Goal: Information Seeking & Learning: Learn about a topic

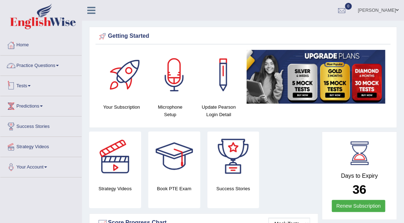
click at [28, 65] on link "Practice Questions" at bounding box center [40, 65] width 81 height 18
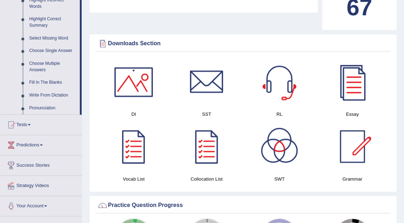
scroll to position [348, 0]
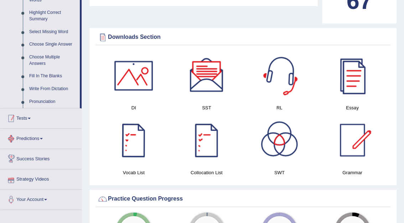
click at [26, 117] on link "Tests" at bounding box center [40, 117] width 81 height 18
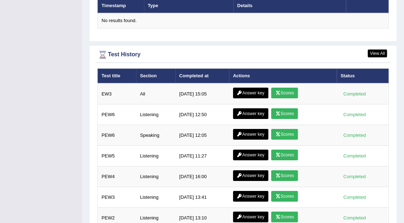
scroll to position [959, 0]
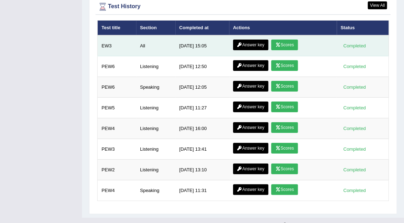
click at [282, 40] on link "Scores" at bounding box center [284, 45] width 26 height 11
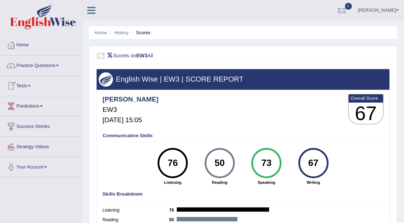
click at [35, 64] on link "Practice Questions" at bounding box center [40, 65] width 81 height 18
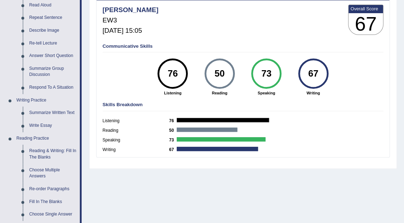
scroll to position [92, 0]
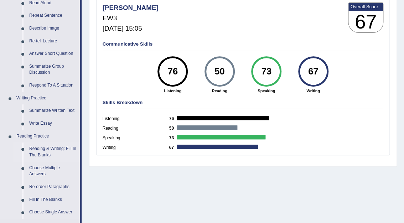
click at [48, 149] on link "Reading & Writing: Fill In The Blanks" at bounding box center [53, 152] width 54 height 19
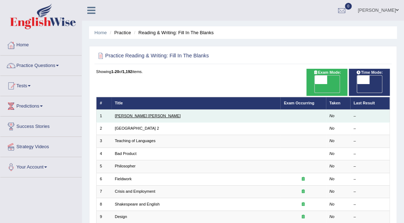
click at [132, 114] on link "Mona Lisa" at bounding box center [148, 116] width 66 height 4
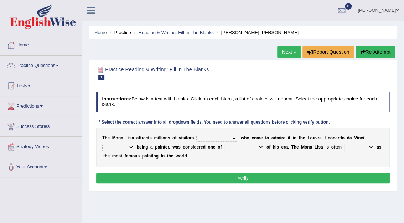
click at [219, 137] on select "around the year the all year all year round per year" at bounding box center [217, 138] width 41 height 7
select select "around the year"
click at [197, 135] on select "around the year the all year all year round per year" at bounding box center [217, 138] width 41 height 7
click at [134, 144] on select "rather than as much as as well as as long as" at bounding box center [118, 147] width 32 height 7
select select "as well as"
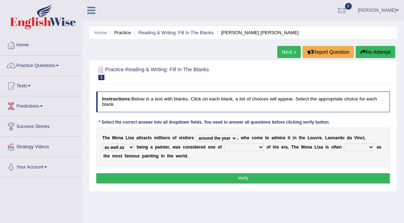
click at [134, 144] on select "rather than as much as as well as as long as" at bounding box center [118, 147] width 32 height 7
click at [224, 146] on select "better artists artist the better artist the best artists" at bounding box center [244, 147] width 40 height 7
select select "the best artists"
click at [224, 144] on select "better artists artist the better artist the best artists" at bounding box center [244, 147] width 40 height 7
click at [344, 148] on select "classified suggested predicted described" at bounding box center [359, 147] width 30 height 7
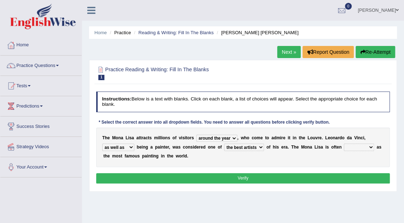
select select "described"
click at [344, 144] on select "classified suggested predicted described" at bounding box center [359, 147] width 30 height 7
click at [239, 175] on button "Verify" at bounding box center [243, 178] width 294 height 10
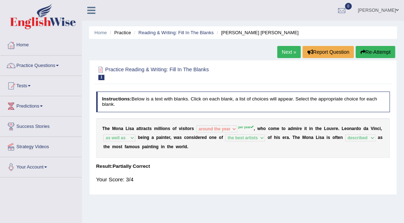
click at [287, 54] on link "Next »" at bounding box center [289, 52] width 24 height 12
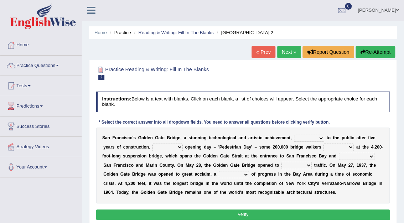
click at [307, 138] on select "opens closes appears equals" at bounding box center [309, 138] width 30 height 7
select select "opens"
click at [294, 135] on select "opens closes appears equals" at bounding box center [309, 138] width 30 height 7
click at [157, 146] on select "On During Since When" at bounding box center [168, 147] width 30 height 7
select select "On"
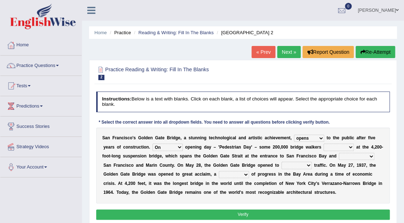
click at [153, 144] on select "On During Since When" at bounding box center [168, 147] width 30 height 7
click at [324, 147] on select "stationed looked marveled laughed" at bounding box center [339, 147] width 30 height 7
select select "looked"
click at [324, 144] on select "stationed looked marveled laughed" at bounding box center [339, 147] width 30 height 7
click at [339, 154] on select "separates connects channels differentiates" at bounding box center [357, 156] width 36 height 7
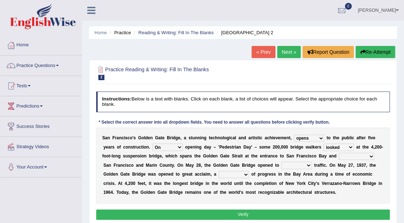
select select "connects"
click at [339, 153] on select "separates connects channels differentiates" at bounding box center [357, 156] width 36 height 7
click at [282, 165] on select "aquatic vehicular airborne watertight" at bounding box center [297, 165] width 30 height 7
select select "vehicular"
click at [282, 162] on select "aquatic vehicular airborne watertight" at bounding box center [297, 165] width 30 height 7
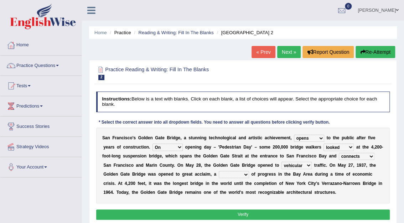
click at [249, 175] on b at bounding box center [250, 174] width 2 height 5
click at [219, 174] on select "denial symbol technique yield" at bounding box center [234, 174] width 30 height 7
select select "technique"
click at [219, 171] on select "denial symbol technique yield" at bounding box center [234, 174] width 30 height 7
click at [251, 214] on button "Verify" at bounding box center [243, 215] width 294 height 10
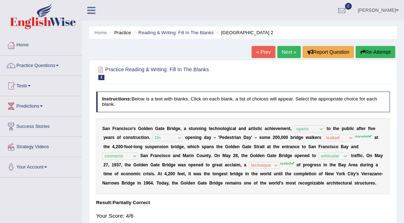
click at [289, 52] on link "Next »" at bounding box center [289, 52] width 24 height 12
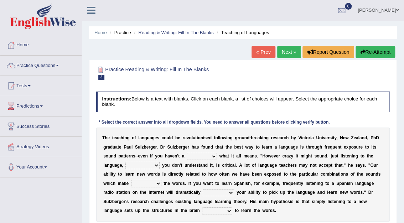
click at [187, 157] on select "dew claw clue due" at bounding box center [202, 156] width 30 height 7
select select "clue"
click at [187, 153] on select "dew claw clue due" at bounding box center [202, 156] width 30 height 7
click at [160, 162] on select "but also all together even though if so" at bounding box center [143, 165] width 34 height 7
select select "even though"
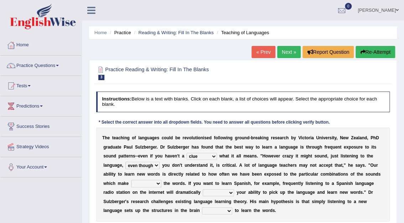
click at [160, 162] on select "but also all together even though if so" at bounding box center [143, 165] width 34 height 7
click at [162, 180] on select "down up of on" at bounding box center [146, 183] width 30 height 7
select select "up"
click at [162, 180] on select "down up of on" at bounding box center [146, 183] width 30 height 7
click at [203, 192] on select "evaluate exaggerate describe boost" at bounding box center [218, 192] width 31 height 7
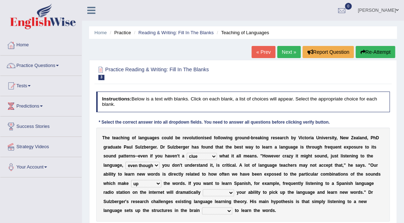
select select "boost"
click at [203, 189] on select "evaluate exaggerate describe boost" at bounding box center [218, 192] width 31 height 7
click at [233, 208] on select "requiring required directed to require" at bounding box center [217, 211] width 30 height 7
select select "required"
click at [233, 208] on select "requiring required directed to require" at bounding box center [217, 211] width 30 height 7
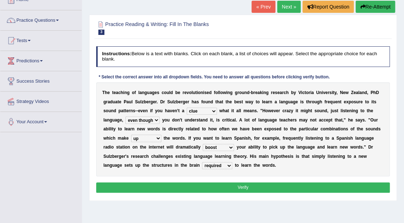
scroll to position [53, 0]
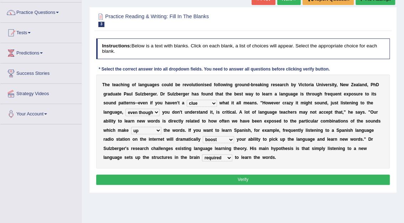
click at [249, 178] on button "Verify" at bounding box center [243, 180] width 294 height 10
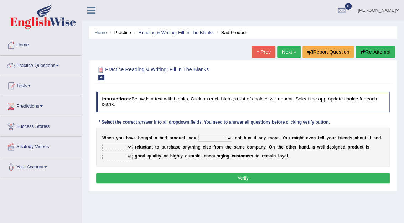
click at [218, 139] on select "would have should have should" at bounding box center [216, 138] width 34 height 7
select select "would"
click at [199, 135] on select "would have should have should" at bounding box center [216, 138] width 34 height 7
click at [130, 147] on select "is are be being" at bounding box center [117, 147] width 30 height 7
select select "be"
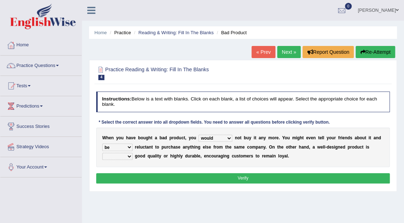
click at [102, 144] on select "is are be being" at bounding box center [117, 147] width 30 height 7
click at [127, 157] on select "both also neither either" at bounding box center [117, 156] width 30 height 7
select select "either"
click at [102, 153] on select "both also neither either" at bounding box center [117, 156] width 30 height 7
click at [250, 174] on button "Verify" at bounding box center [243, 178] width 294 height 10
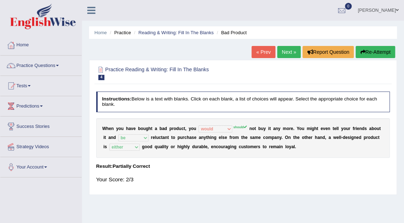
click at [287, 51] on link "Next »" at bounding box center [289, 52] width 24 height 12
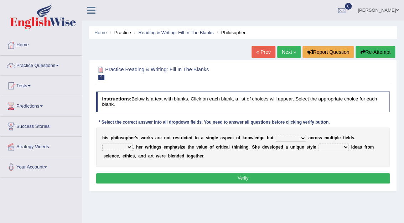
click at [291, 139] on select "constrain contain assemble extend" at bounding box center [291, 138] width 30 height 7
select select "extend"
click at [276, 135] on select "constrain contain assemble extend" at bounding box center [291, 138] width 30 height 7
click at [133, 144] on select "Rather So Moreover Likely" at bounding box center [117, 147] width 30 height 7
select select "So"
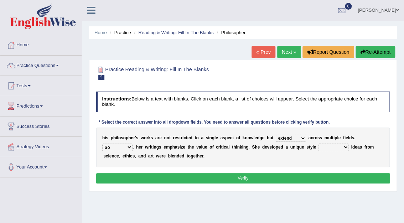
click at [133, 144] on select "Rather So Moreover Likely" at bounding box center [117, 147] width 30 height 7
click at [319, 147] on select "in that that which in which" at bounding box center [334, 147] width 30 height 7
select select "in which"
click at [319, 144] on select "in that that which in which" at bounding box center [334, 147] width 30 height 7
click at [268, 175] on button "Verify" at bounding box center [243, 178] width 294 height 10
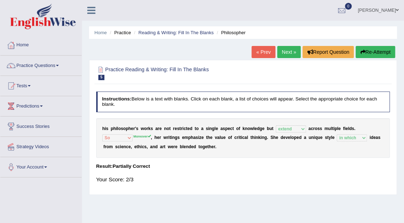
click at [285, 55] on link "Next »" at bounding box center [289, 52] width 24 height 12
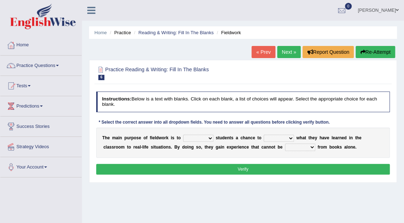
click at [205, 137] on select "resemble stow rave offer" at bounding box center [198, 138] width 30 height 7
select select "offer"
click at [183, 135] on select "resemble stow rave offer" at bounding box center [198, 138] width 30 height 7
click at [284, 137] on select "compare align apply dismount" at bounding box center [279, 138] width 30 height 7
select select "align"
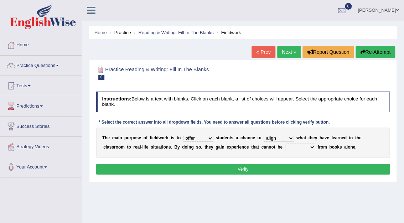
click at [264, 135] on select "compare align apply dismount" at bounding box center [279, 138] width 30 height 7
click at [285, 147] on select "originated prepared obtained touted" at bounding box center [300, 147] width 30 height 7
select select "obtained"
click at [285, 144] on select "originated prepared obtained touted" at bounding box center [300, 147] width 30 height 7
click at [251, 171] on button "Verify" at bounding box center [243, 169] width 294 height 10
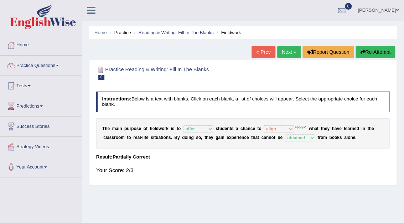
click at [286, 52] on link "Next »" at bounding box center [289, 52] width 24 height 12
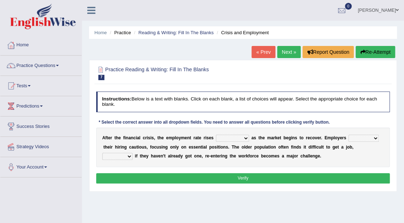
click at [239, 137] on select "normally conversely strenuously sharply" at bounding box center [232, 138] width 33 height 7
select select "normally"
click at [216, 135] on select "normally conversely strenuously sharply" at bounding box center [232, 138] width 33 height 7
click at [362, 137] on select "keeping kept keep are kept" at bounding box center [364, 138] width 30 height 7
select select "kept"
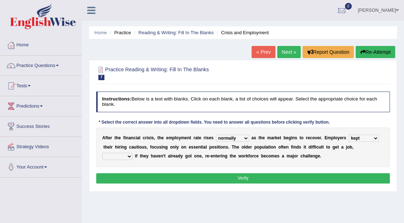
click at [349, 135] on select "keeping kept keep are kept" at bounding box center [364, 138] width 30 height 7
click at [133, 153] on select "although while then because" at bounding box center [117, 156] width 30 height 7
select select "although"
click at [133, 153] on select "although while then because" at bounding box center [117, 156] width 30 height 7
click at [244, 180] on button "Verify" at bounding box center [243, 178] width 294 height 10
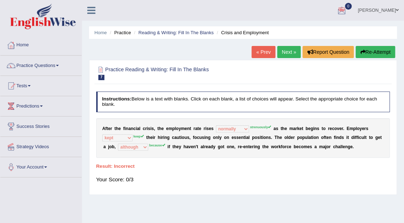
click at [288, 51] on link "Next »" at bounding box center [289, 52] width 24 height 12
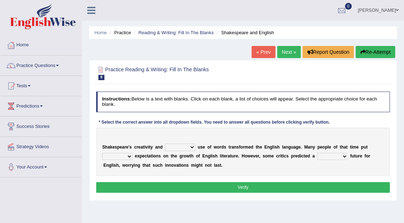
click at [190, 148] on select "idealized intensive fancied inventive" at bounding box center [180, 147] width 30 height 7
select select "intensive"
click at [165, 144] on select "idealized intensive fancied inventive" at bounding box center [180, 147] width 30 height 7
click at [128, 157] on select "wide much high more" at bounding box center [117, 156] width 30 height 7
select select "high"
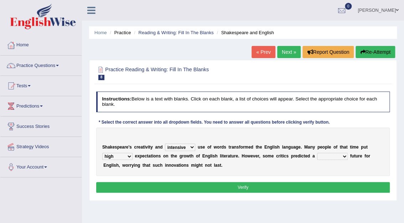
click at [102, 153] on select "wide much high more" at bounding box center [117, 156] width 30 height 7
click at [332, 157] on select "monetary promising irresistible daunting" at bounding box center [332, 156] width 31 height 7
select select "irresistible"
click at [317, 153] on select "monetary promising irresistible daunting" at bounding box center [332, 156] width 31 height 7
click at [253, 185] on button "Verify" at bounding box center [243, 187] width 294 height 10
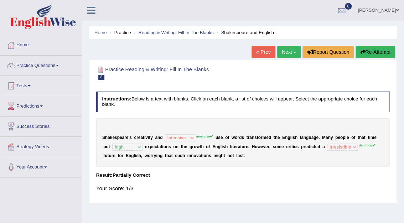
click at [291, 51] on link "Next »" at bounding box center [289, 52] width 24 height 12
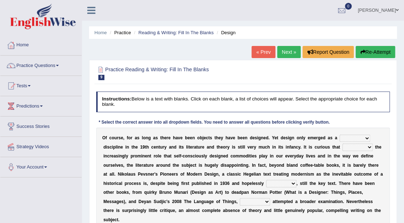
click at [352, 137] on select "bilateral ubiquitous foremost dedicated" at bounding box center [355, 138] width 31 height 7
select select "foremost"
click at [340, 135] on select "bilateral ubiquitous foremost dedicated" at bounding box center [355, 138] width 31 height 7
click at [343, 148] on select "since despite within through" at bounding box center [358, 147] width 30 height 7
click at [343, 144] on select "since despite within through" at bounding box center [358, 147] width 30 height 7
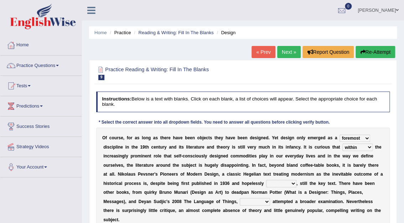
click at [343, 147] on select "since despite within through" at bounding box center [358, 147] width 30 height 7
select select "through"
click at [343, 144] on select "since despite within through" at bounding box center [358, 147] width 30 height 7
click at [266, 184] on select "dates dating date dated" at bounding box center [281, 183] width 30 height 7
select select "dated"
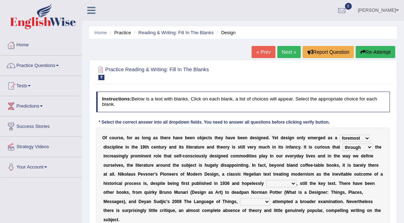
click at [266, 180] on select "dates dating date dated" at bounding box center [281, 183] width 30 height 7
click at [240, 200] on select "which then however as" at bounding box center [255, 201] width 30 height 7
click at [240, 203] on select "which then however as" at bounding box center [255, 201] width 30 height 7
select select "however"
click at [240, 198] on select "which then however as" at bounding box center [255, 201] width 30 height 7
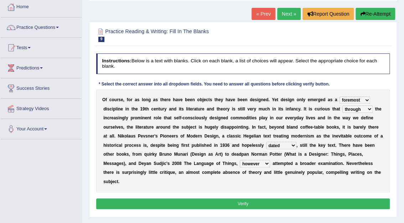
scroll to position [57, 0]
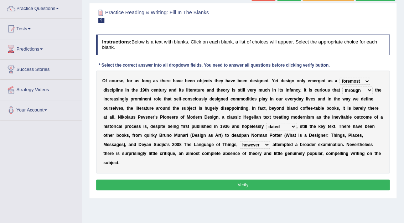
click at [256, 180] on button "Verify" at bounding box center [243, 185] width 294 height 10
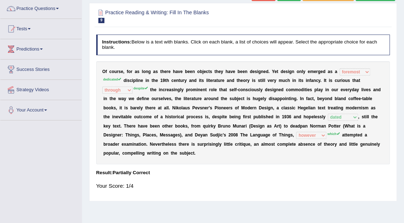
click at [404, 10] on div "Home Practice Reading & Writing: Fill In The Blanks Design « Prev Next » Report…" at bounding box center [243, 121] width 322 height 357
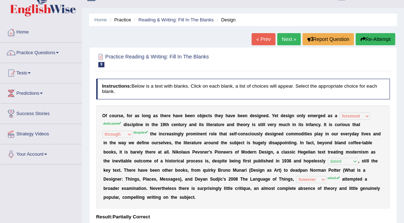
scroll to position [0, 0]
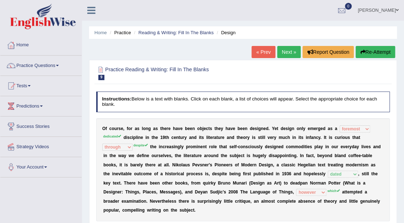
click at [287, 50] on link "Next »" at bounding box center [289, 52] width 24 height 12
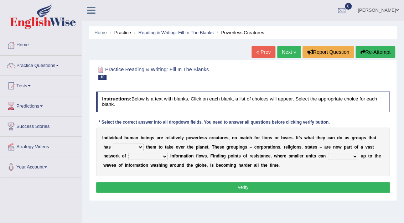
click at [129, 148] on select "enabled contended embodied conjured" at bounding box center [128, 147] width 31 height 7
select select "enabled"
click at [113, 144] on select "enabled contended embodied conjured" at bounding box center [128, 147] width 31 height 7
click at [138, 157] on select "interconnected overlapping fastened exploited" at bounding box center [148, 156] width 40 height 7
select select "interconnected"
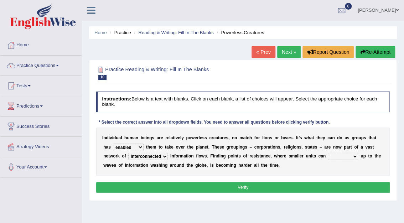
click at [128, 153] on select "interconnected overlapping fastened exploited" at bounding box center [148, 156] width 40 height 7
click at [328, 155] on select "stand raise hail pump" at bounding box center [343, 156] width 30 height 7
select select "raise"
click at [328, 153] on select "stand raise hail pump" at bounding box center [343, 156] width 30 height 7
click at [243, 190] on button "Verify" at bounding box center [243, 187] width 294 height 10
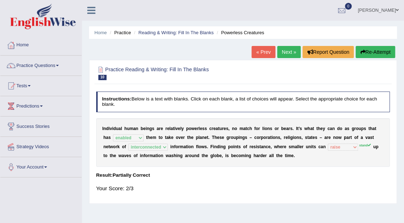
click at [294, 52] on link "Next »" at bounding box center [289, 52] width 24 height 12
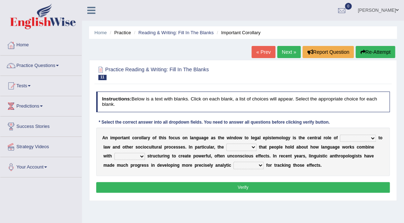
click at [357, 138] on select "discourse epoch dialect acquaintance" at bounding box center [358, 138] width 36 height 7
select select "epoch"
click at [340, 135] on select "discourse epoch dialect acquaintance" at bounding box center [358, 138] width 36 height 7
click at [228, 146] on select "deviation besmirch consent ideas" at bounding box center [241, 147] width 30 height 7
select select "ideas"
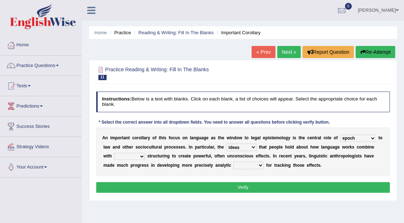
click at [226, 144] on select "deviation besmirch consent ideas" at bounding box center [241, 147] width 30 height 7
click at [145, 153] on select "mandatory linguistic legitimate customary" at bounding box center [129, 156] width 31 height 7
select select "linguistic"
click at [145, 153] on select "mandatory linguistic legitimate customary" at bounding box center [129, 156] width 31 height 7
click at [234, 165] on select "tools appetite albums stroke" at bounding box center [249, 165] width 30 height 7
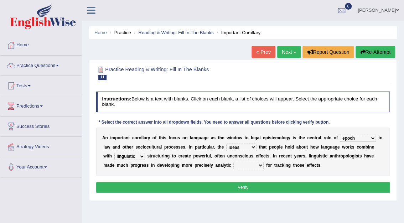
select select "tools"
click at [234, 162] on select "tools appetite albums stroke" at bounding box center [249, 165] width 30 height 7
click at [250, 185] on button "Verify" at bounding box center [243, 187] width 294 height 10
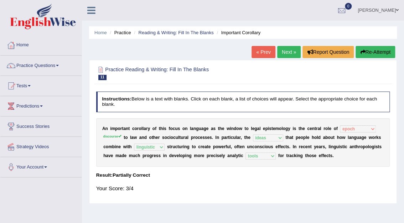
click at [287, 51] on link "Next »" at bounding box center [289, 52] width 24 height 12
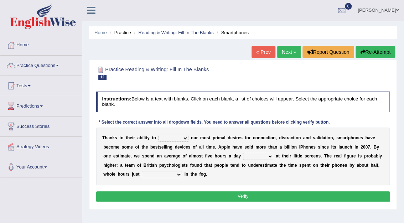
click at [183, 139] on select "hijack describe sharpen conserve" at bounding box center [173, 138] width 30 height 7
select select "describe"
click at [158, 135] on select "hijack describe sharpen conserve" at bounding box center [173, 138] width 30 height 7
click at [243, 157] on select "watching waggling snoring staring" at bounding box center [258, 156] width 30 height 7
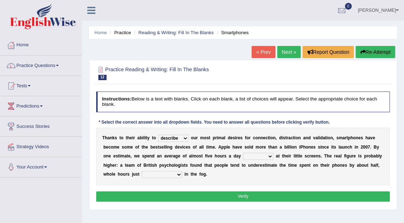
select select "watching"
click at [243, 153] on select "watching waggling snoring staring" at bounding box center [258, 156] width 30 height 7
click at [142, 173] on select "has evaporated evaporating evaporate evaporates" at bounding box center [162, 174] width 40 height 7
select select "has evaporated"
click at [142, 171] on select "has evaporated evaporating evaporate evaporates" at bounding box center [162, 174] width 40 height 7
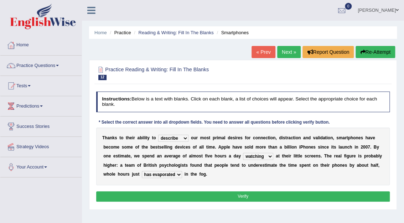
click at [248, 197] on button "Verify" at bounding box center [243, 197] width 294 height 10
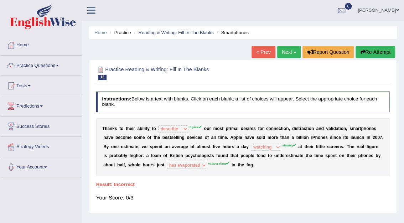
click at [287, 57] on link "Next »" at bounding box center [289, 52] width 24 height 12
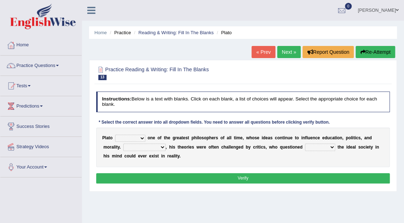
click at [143, 138] on select "keeps comes claims remains" at bounding box center [130, 138] width 30 height 7
select select "remains"
click at [115, 135] on select "keeps comes claims remains" at bounding box center [130, 138] width 30 height 7
click at [140, 146] on select "Notwithstanding So However Whatever" at bounding box center [144, 147] width 42 height 7
select select "Notwithstanding"
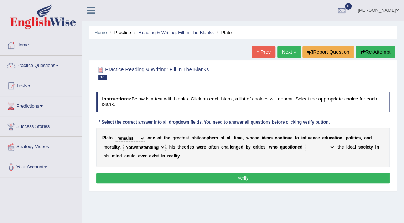
click at [123, 144] on select "Notwithstanding So However Whatever" at bounding box center [144, 147] width 42 height 7
click at [305, 147] on select "which what that whether" at bounding box center [320, 147] width 30 height 7
select select "whether"
click at [305, 144] on select "which what that whether" at bounding box center [320, 147] width 30 height 7
click at [244, 180] on button "Verify" at bounding box center [243, 178] width 294 height 10
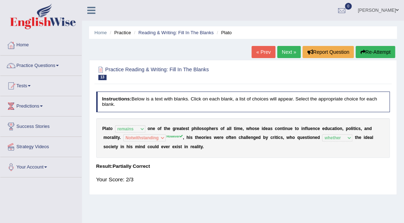
click at [286, 55] on link "Next »" at bounding box center [289, 52] width 24 height 12
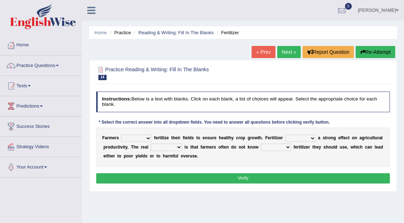
click at [147, 138] on select "must should need can" at bounding box center [136, 138] width 30 height 7
select select "should"
click at [121, 135] on select "must should need can" at bounding box center [136, 138] width 30 height 7
click at [305, 138] on select "has had have having" at bounding box center [301, 138] width 30 height 7
select select "have"
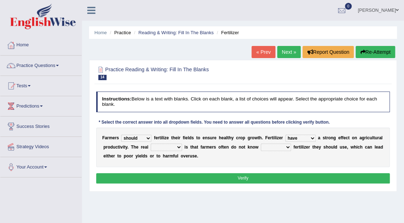
click at [286, 135] on select "has had have having" at bounding box center [301, 138] width 30 height 7
click at [177, 148] on select "problem question conclusion answer" at bounding box center [166, 147] width 31 height 7
click at [213, 165] on div "F a r m e r s must should need can f e r t i l i z e t h e i r f i e l d s t o …" at bounding box center [243, 148] width 294 height 40
click at [175, 148] on select "problem question conclusion answer" at bounding box center [166, 147] width 31 height 7
select select "problem"
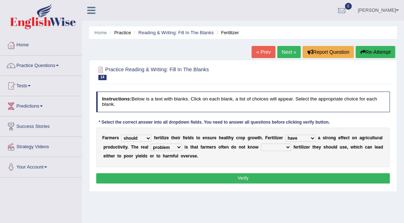
click at [151, 144] on select "problem question conclusion answer" at bounding box center [166, 147] width 31 height 7
click at [279, 148] on select "how much how many however so much" at bounding box center [276, 147] width 30 height 7
select select "how much"
click at [261, 144] on select "how much how many however so much" at bounding box center [276, 147] width 30 height 7
click at [248, 178] on button "Verify" at bounding box center [243, 178] width 294 height 10
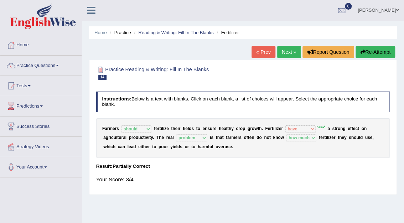
click at [291, 53] on link "Next »" at bounding box center [289, 52] width 24 height 12
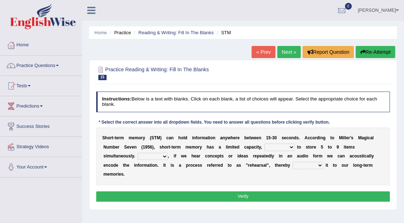
click at [265, 149] on select "being able is able be able unable" at bounding box center [280, 147] width 30 height 7
select select "being able"
click at [265, 144] on select "being able is able be able unable" at bounding box center [280, 147] width 30 height 7
click at [138, 155] on select "However So Moreover Therefore" at bounding box center [153, 156] width 30 height 7
select select "However"
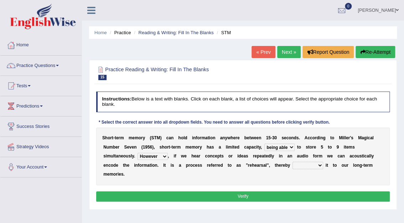
click at [138, 153] on select "However So Moreover Therefore" at bounding box center [153, 156] width 30 height 7
click at [293, 167] on select "commit commits commiting commited" at bounding box center [308, 165] width 31 height 7
select select "commiting"
click at [293, 162] on select "commit commits commiting commited" at bounding box center [308, 165] width 31 height 7
click at [249, 192] on button "Verify" at bounding box center [243, 197] width 294 height 10
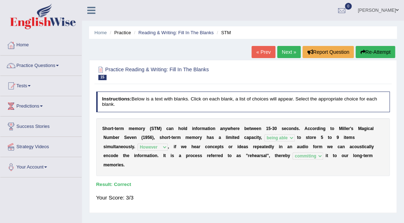
click at [290, 53] on link "Next »" at bounding box center [289, 52] width 24 height 12
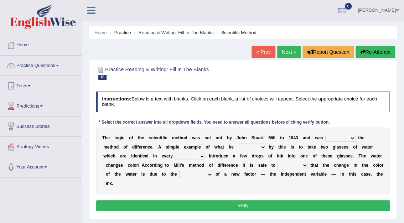
click at [338, 139] on select "pointed claimed demanded named" at bounding box center [341, 138] width 30 height 7
select select "named"
click at [326, 135] on select "pointed claimed demanded named" at bounding box center [341, 138] width 30 height 7
click at [236, 147] on select "capped charged found meant" at bounding box center [251, 147] width 30 height 7
select select "meant"
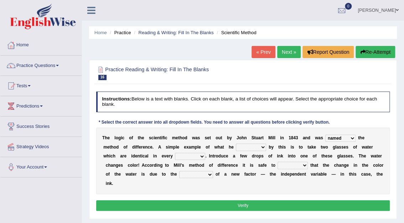
click at [236, 144] on select "capped charged found meant" at bounding box center [251, 147] width 30 height 7
click at [175, 158] on select "thought identity measure respect" at bounding box center [190, 156] width 30 height 7
select select "respect"
click at [175, 153] on select "thought identity measure respect" at bounding box center [190, 156] width 30 height 7
click at [278, 165] on select "assume discuss prefer acclaim" at bounding box center [293, 165] width 30 height 7
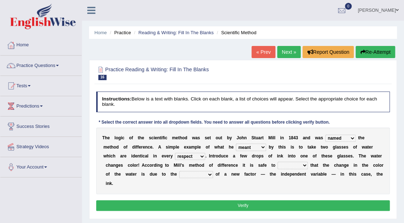
select select "assume"
click at [278, 162] on select "assume discuss prefer acclaim" at bounding box center [293, 165] width 30 height 7
click at [179, 175] on select "introduction magnitude preparation purification" at bounding box center [196, 174] width 34 height 7
select select "preparation"
click at [179, 171] on select "introduction magnitude preparation purification" at bounding box center [196, 174] width 34 height 7
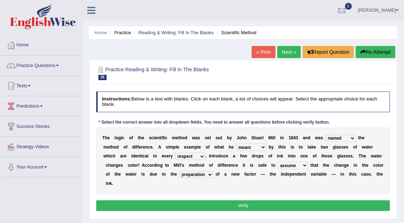
click at [249, 200] on button "Verify" at bounding box center [243, 205] width 294 height 10
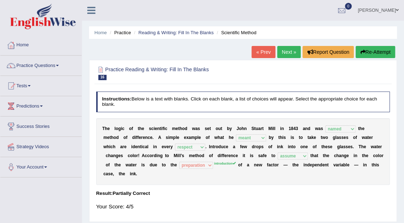
click at [290, 51] on link "Next »" at bounding box center [289, 52] width 24 height 12
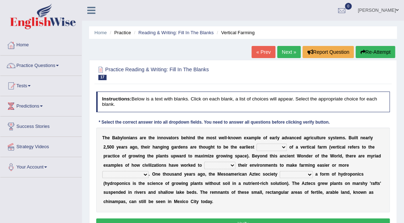
click at [257, 148] on select "prototype failure discredit protocol" at bounding box center [272, 147] width 30 height 7
select select "protocol"
click at [257, 144] on select "prototype failure discredit protocol" at bounding box center [272, 147] width 30 height 7
click at [204, 164] on select "manipulate escape respect disarrange" at bounding box center [219, 165] width 31 height 7
select select "escape"
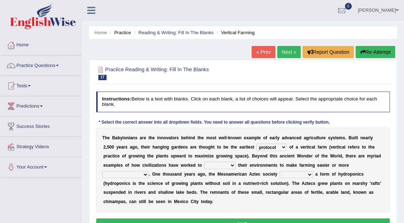
click at [204, 162] on select "manipulate escape respect disarrange" at bounding box center [219, 165] width 31 height 7
click at [149, 171] on select "productive constructive connective counterproductive" at bounding box center [125, 174] width 46 height 7
select select "productive"
click at [149, 171] on select "productive constructive connective counterproductive" at bounding box center [125, 174] width 46 height 7
click at [280, 174] on select "domineered volunteered pioneered engineered" at bounding box center [296, 174] width 33 height 7
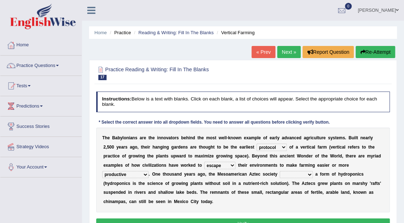
select select "volunteered"
click at [280, 171] on select "domineered volunteered pioneered engineered" at bounding box center [296, 174] width 33 height 7
click at [248, 219] on button "Verify" at bounding box center [243, 224] width 294 height 10
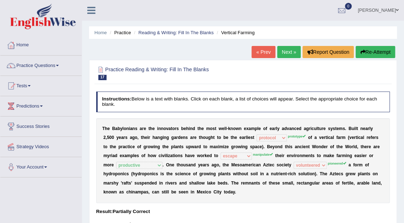
click at [288, 56] on link "Next »" at bounding box center [289, 52] width 24 height 12
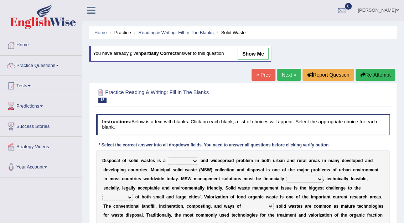
click at [193, 161] on select "slanting stinging stalling shafting" at bounding box center [183, 161] width 30 height 7
select select "shafting"
click at [168, 158] on select "slanting stinging stalling shafting" at bounding box center [183, 161] width 30 height 7
click at [287, 180] on select "unattainable sustainable objectionable treasonable" at bounding box center [305, 179] width 36 height 7
select select "sustainable"
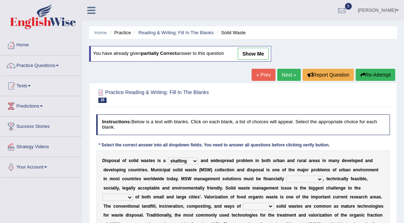
click at [287, 176] on select "unattainable sustainable objectionable treasonable" at bounding box center [305, 179] width 36 height 7
click at [133, 194] on select "plants culture authorities history" at bounding box center [117, 197] width 31 height 7
select select "authorities"
click at [133, 194] on select "plants culture authorities history" at bounding box center [117, 197] width 31 height 7
click at [243, 205] on select "reserving preserving deserving handling" at bounding box center [258, 206] width 31 height 7
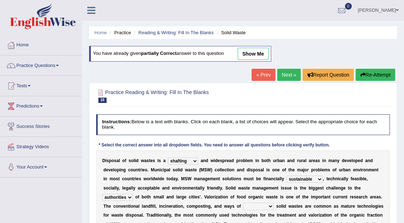
select select "reserving"
click at [243, 203] on select "reserving preserving deserving handling" at bounding box center [258, 206] width 31 height 7
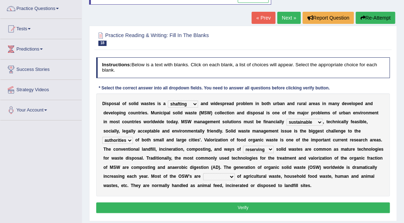
scroll to position [58, 0]
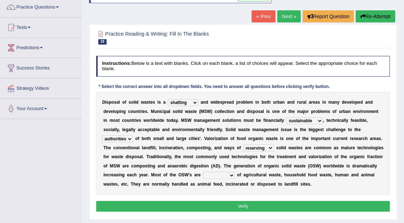
click at [235, 172] on select "composed disposed composing disposing" at bounding box center [219, 175] width 32 height 7
select select "composed"
click at [235, 172] on select "composed disposed composing disposing" at bounding box center [219, 175] width 32 height 7
click at [257, 209] on button "Verify" at bounding box center [243, 206] width 294 height 10
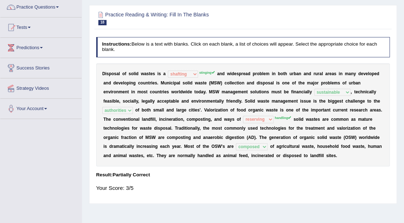
scroll to position [0, 0]
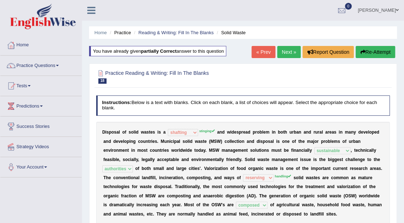
click at [291, 52] on link "Next »" at bounding box center [289, 52] width 24 height 12
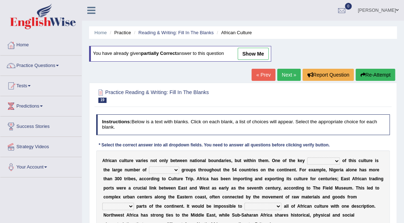
click at [340, 161] on b at bounding box center [341, 160] width 2 height 5
click at [320, 160] on select "conjectures features issues doubts" at bounding box center [323, 161] width 33 height 7
select select "features"
click at [307, 158] on select "conjectures features issues doubts" at bounding box center [323, 161] width 33 height 7
click at [155, 169] on select "ethic ethnic eugenic epic" at bounding box center [164, 170] width 30 height 7
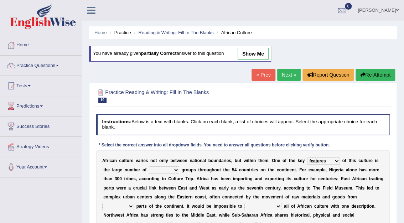
select select "ethnic"
click at [149, 167] on select "ethic ethnic eugenic epic" at bounding box center [164, 170] width 30 height 7
click at [134, 203] on select "forelocked interlocked unlocked landlocked" at bounding box center [118, 206] width 32 height 7
select select "interlocked"
click at [134, 203] on select "forelocked interlocked unlocked landlocked" at bounding box center [118, 206] width 32 height 7
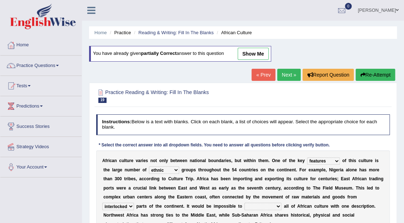
click at [245, 206] on select "characterize conceptualize symbolize synthesize" at bounding box center [263, 206] width 37 height 7
select select "symbolize"
click at [245, 203] on select "characterize conceptualize symbolize synthesize" at bounding box center [263, 206] width 37 height 7
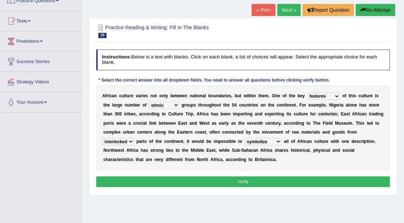
scroll to position [73, 0]
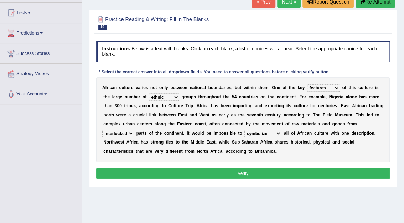
click at [270, 168] on button "Verify" at bounding box center [243, 173] width 294 height 10
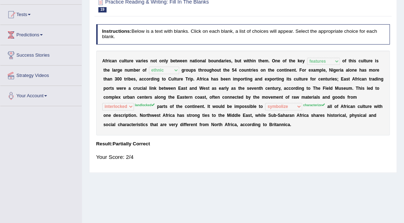
scroll to position [0, 0]
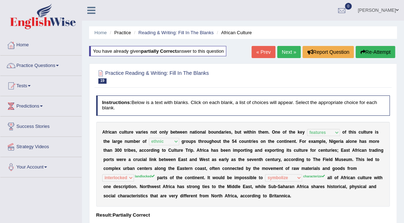
click at [291, 52] on link "Next »" at bounding box center [289, 52] width 24 height 12
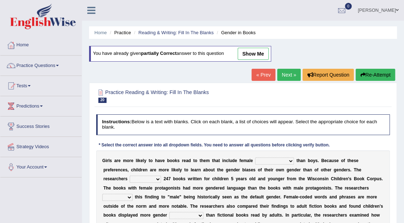
click at [280, 159] on select "protagonists cosmogonists agonists expressionists" at bounding box center [274, 161] width 39 height 7
select select "protagonists"
click at [255, 158] on select "protagonists cosmogonists agonists expressionists" at bounding box center [274, 161] width 39 height 7
click at [161, 176] on select "hydrolyzed paralyzed catalyzed analyzed" at bounding box center [145, 179] width 31 height 7
select select "analyzed"
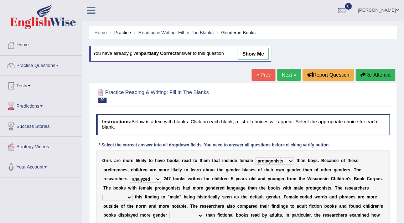
click at [161, 176] on select "hydrolyzed paralyzed catalyzed analyzed" at bounding box center [145, 179] width 31 height 7
click at [133, 194] on select "contribute tribute distribute attribute" at bounding box center [117, 197] width 30 height 7
click at [204, 212] on select "stereotypes teletypes prototypes electrotypes" at bounding box center [186, 215] width 34 height 7
select select "stereotypes"
click at [204, 212] on select "stereotypes teletypes prototypes electrotypes" at bounding box center [186, 215] width 34 height 7
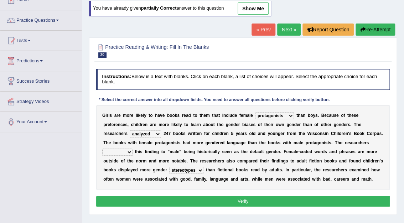
scroll to position [46, 0]
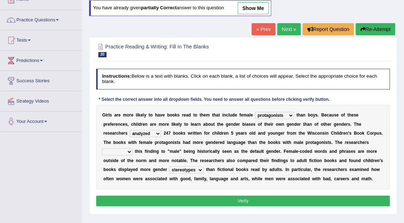
click at [133, 148] on select "contribute tribute distribute attribute" at bounding box center [117, 151] width 30 height 7
select select "contribute"
click at [133, 148] on select "contribute tribute distribute attribute" at bounding box center [117, 151] width 30 height 7
click at [272, 200] on button "Verify" at bounding box center [243, 201] width 294 height 10
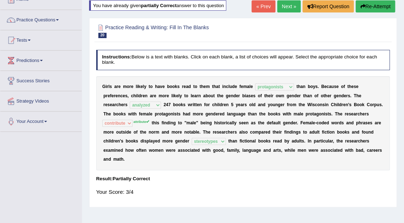
click at [285, 4] on link "Next »" at bounding box center [289, 6] width 24 height 12
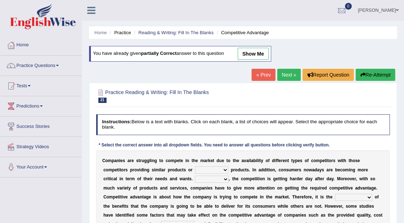
click at [195, 168] on select "constitution restitution substitution institution" at bounding box center [212, 170] width 34 height 7
select select "substitution"
click at [195, 167] on select "constitution restitution substitution institution" at bounding box center [212, 170] width 34 height 7
click at [195, 179] on select "However Instead Additionally Therefore" at bounding box center [212, 179] width 34 height 7
select select "Additionally"
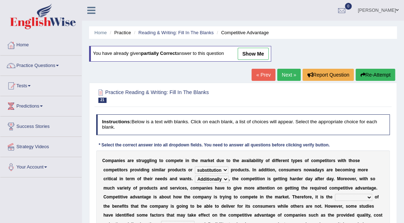
click at [195, 176] on select "However Instead Additionally Therefore" at bounding box center [212, 179] width 34 height 7
click at [335, 197] on select "dissemination ordination determination incarnation" at bounding box center [353, 197] width 37 height 7
select select "incarnation"
click at [335, 194] on select "dissemination ordination determination incarnation" at bounding box center [353, 197] width 37 height 7
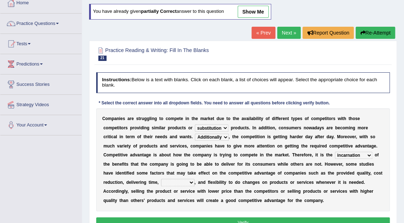
scroll to position [46, 0]
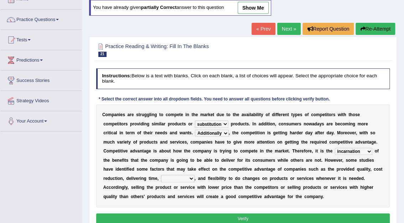
click at [195, 175] on select "captivation aggregation deprivation innovation" at bounding box center [178, 178] width 34 height 7
select select "captivation"
click at [195, 175] on select "captivation aggregation deprivation innovation" at bounding box center [178, 178] width 34 height 7
click at [264, 221] on button "Verify" at bounding box center [243, 219] width 294 height 10
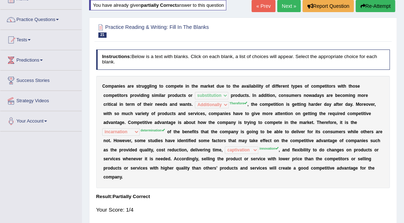
click at [287, 10] on link "Next »" at bounding box center [289, 6] width 24 height 12
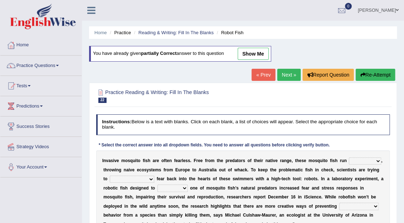
click at [255, 54] on link "show me" at bounding box center [253, 54] width 31 height 12
select select "rampant"
select select "[PERSON_NAME]"
select select "bequest"
select select "unprecedented"
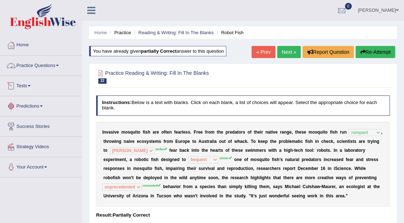
click at [50, 64] on link "Practice Questions" at bounding box center [40, 65] width 81 height 18
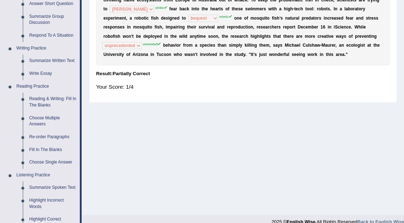
scroll to position [146, 0]
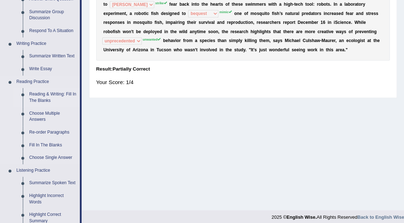
click at [57, 96] on link "Reading & Writing: Fill In The Blanks" at bounding box center [53, 97] width 54 height 19
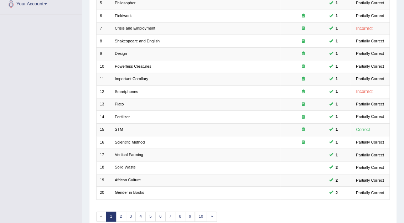
scroll to position [185, 0]
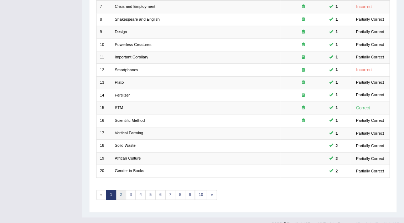
click at [121, 190] on link "2" at bounding box center [121, 195] width 10 height 10
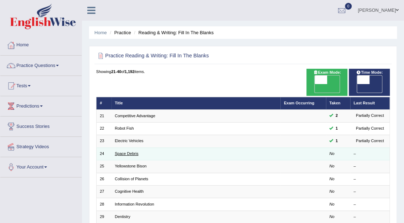
click at [116, 152] on link "Space Debris" at bounding box center [127, 154] width 24 height 4
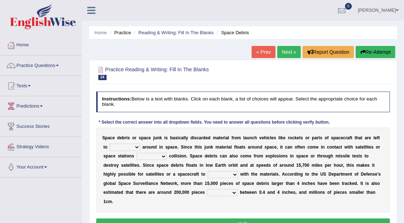
click at [130, 147] on select "twist center roam loll" at bounding box center [125, 147] width 30 height 7
select select "roam"
click at [110, 144] on select "twist center roam loll" at bounding box center [125, 147] width 30 height 7
select select "risks"
click at [137, 153] on select "risks risk risked risking" at bounding box center [152, 156] width 30 height 7
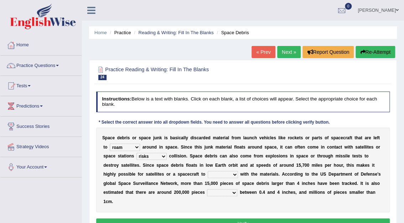
click at [208, 173] on select "collect collate collide collocate" at bounding box center [223, 174] width 30 height 7
select select "collide"
click at [208, 171] on select "collect collate collide collocate" at bounding box center [223, 174] width 30 height 7
click at [207, 193] on select "sized sizing size sizes" at bounding box center [222, 192] width 30 height 7
select select "sizing"
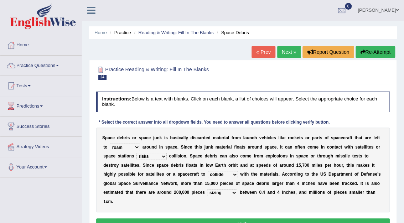
click at [207, 189] on select "sized sizing size sizes" at bounding box center [222, 192] width 30 height 7
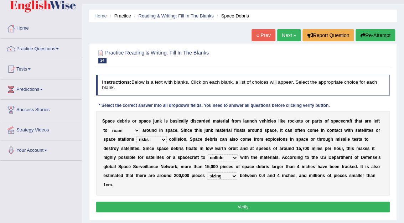
scroll to position [17, 0]
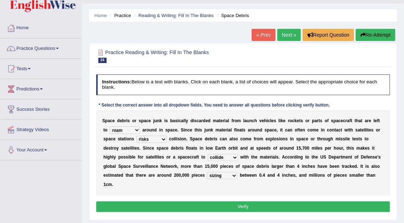
click at [250, 202] on button "Verify" at bounding box center [243, 207] width 294 height 10
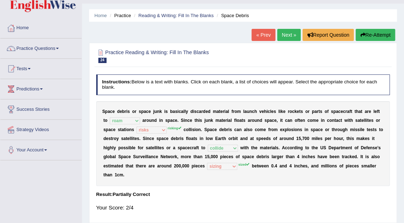
click at [288, 35] on link "Next »" at bounding box center [289, 35] width 24 height 12
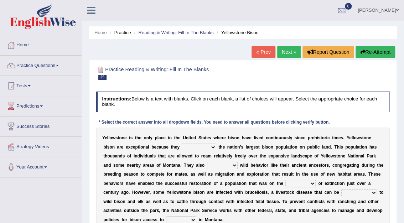
click at [53, 64] on link "Practice Questions" at bounding box center [40, 65] width 81 height 18
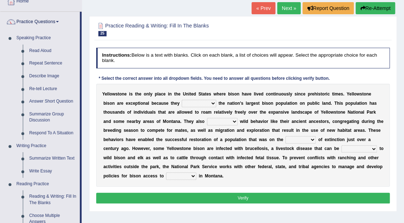
scroll to position [65, 0]
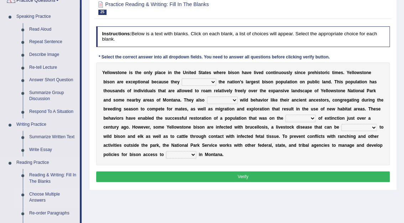
click at [46, 193] on link "Choose Multiple Answers" at bounding box center [53, 197] width 54 height 19
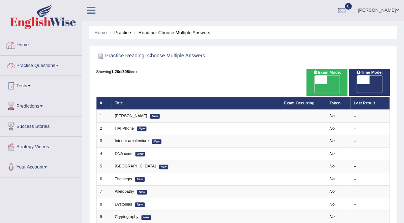
click at [40, 65] on link "Practice Questions" at bounding box center [40, 65] width 81 height 18
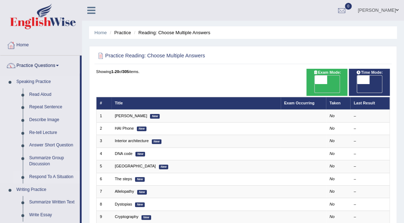
click at [44, 177] on link "Respond To A Situation" at bounding box center [53, 177] width 54 height 13
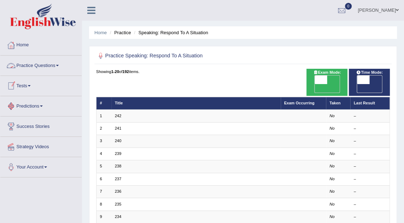
click at [43, 65] on link "Practice Questions" at bounding box center [40, 65] width 81 height 18
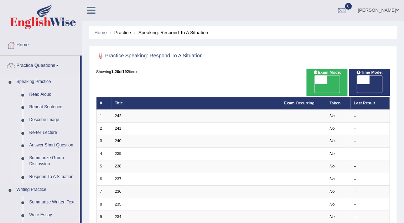
click at [39, 157] on link "Summarize Group Discussion" at bounding box center [53, 161] width 54 height 19
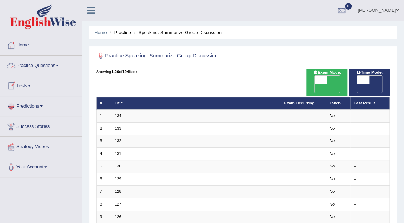
click at [47, 66] on link "Practice Questions" at bounding box center [40, 65] width 81 height 18
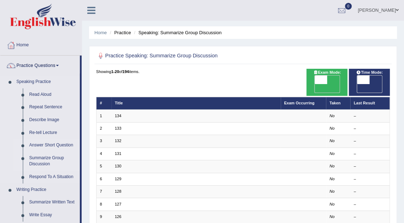
click at [47, 144] on link "Answer Short Question" at bounding box center [53, 145] width 54 height 13
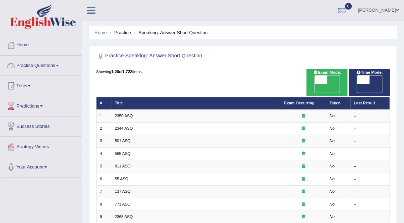
click at [45, 65] on link "Practice Questions" at bounding box center [40, 65] width 81 height 18
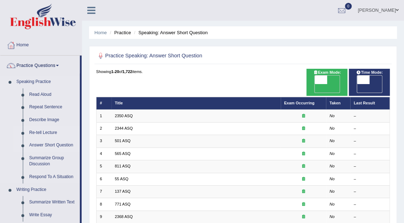
click at [41, 133] on link "Re-tell Lecture" at bounding box center [53, 133] width 54 height 13
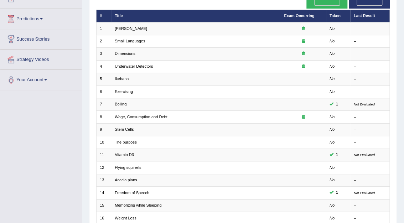
scroll to position [13, 0]
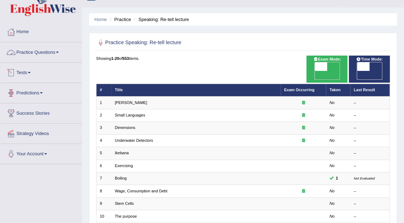
click at [45, 52] on link "Practice Questions" at bounding box center [40, 51] width 81 height 18
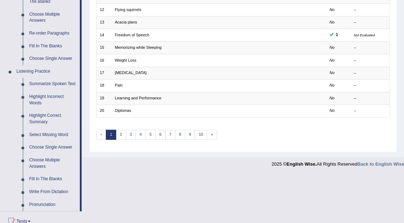
scroll to position [253, 0]
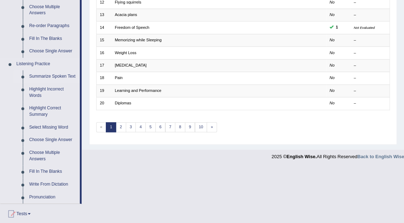
click at [55, 76] on link "Summarize Spoken Text" at bounding box center [53, 76] width 54 height 13
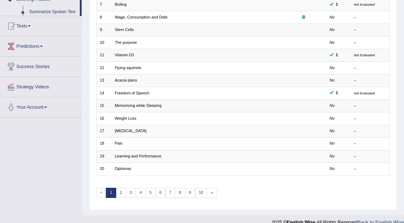
scroll to position [80, 0]
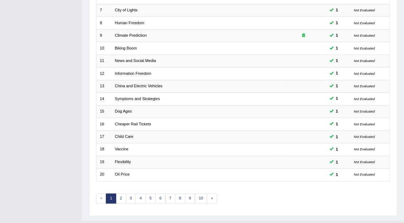
scroll to position [186, 0]
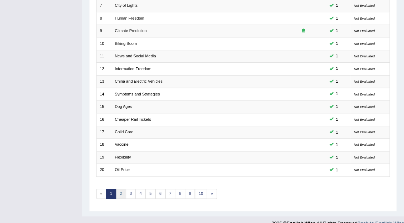
click at [121, 189] on link "2" at bounding box center [121, 194] width 10 height 10
